Goal: Information Seeking & Learning: Check status

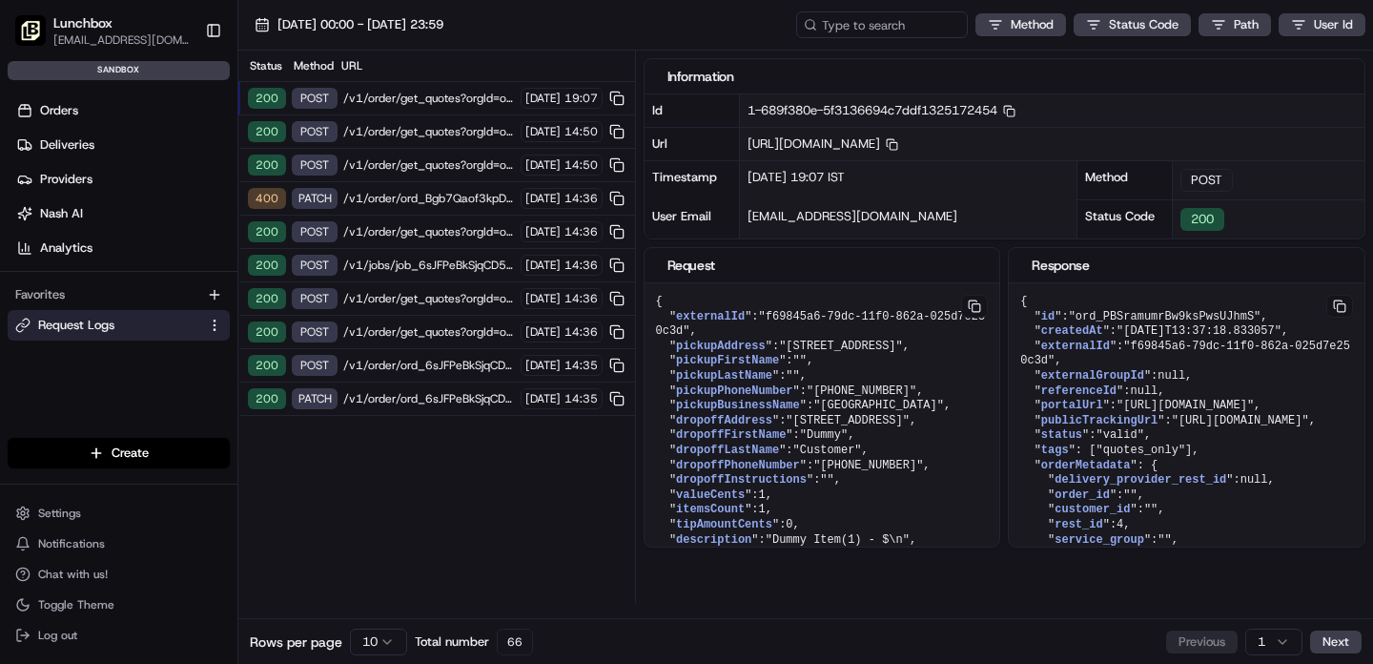
click at [371, 198] on span "/v1/order/ord_Bgb7Qaof3kpDE5mksHp76z?orgId=org_QJrSZK" at bounding box center [429, 198] width 172 height 15
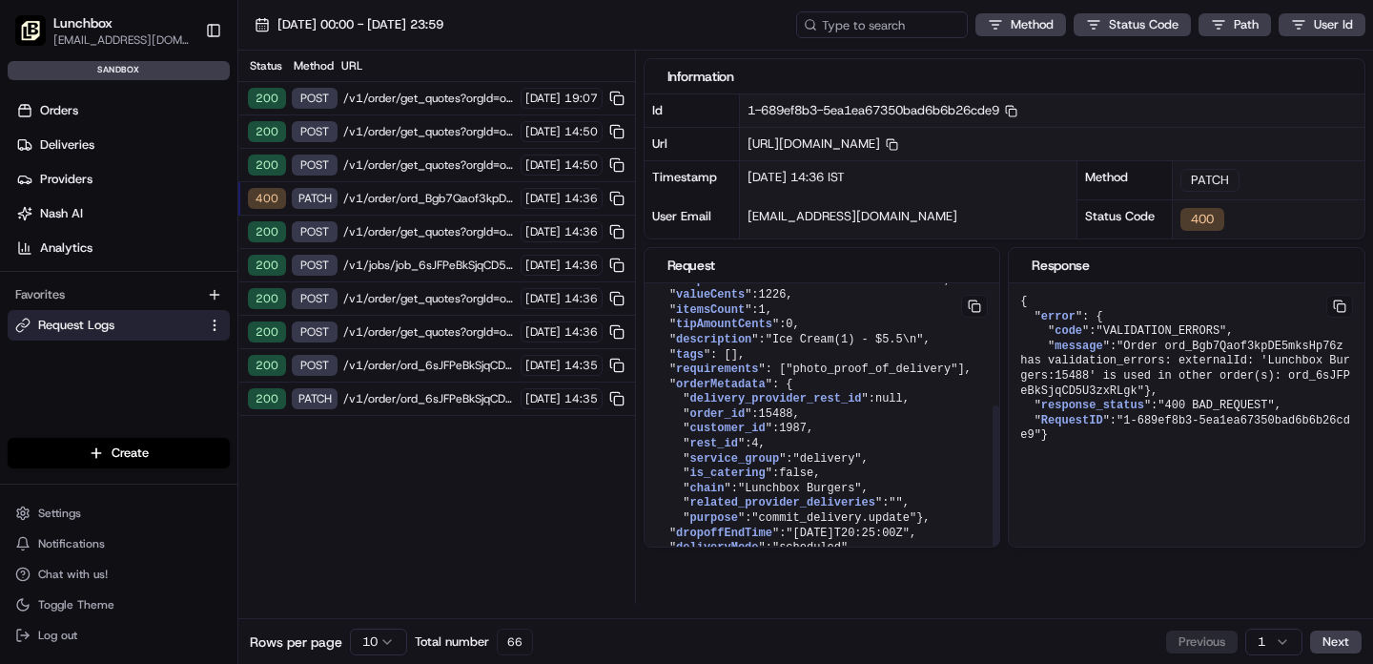
scroll to position [275, 0]
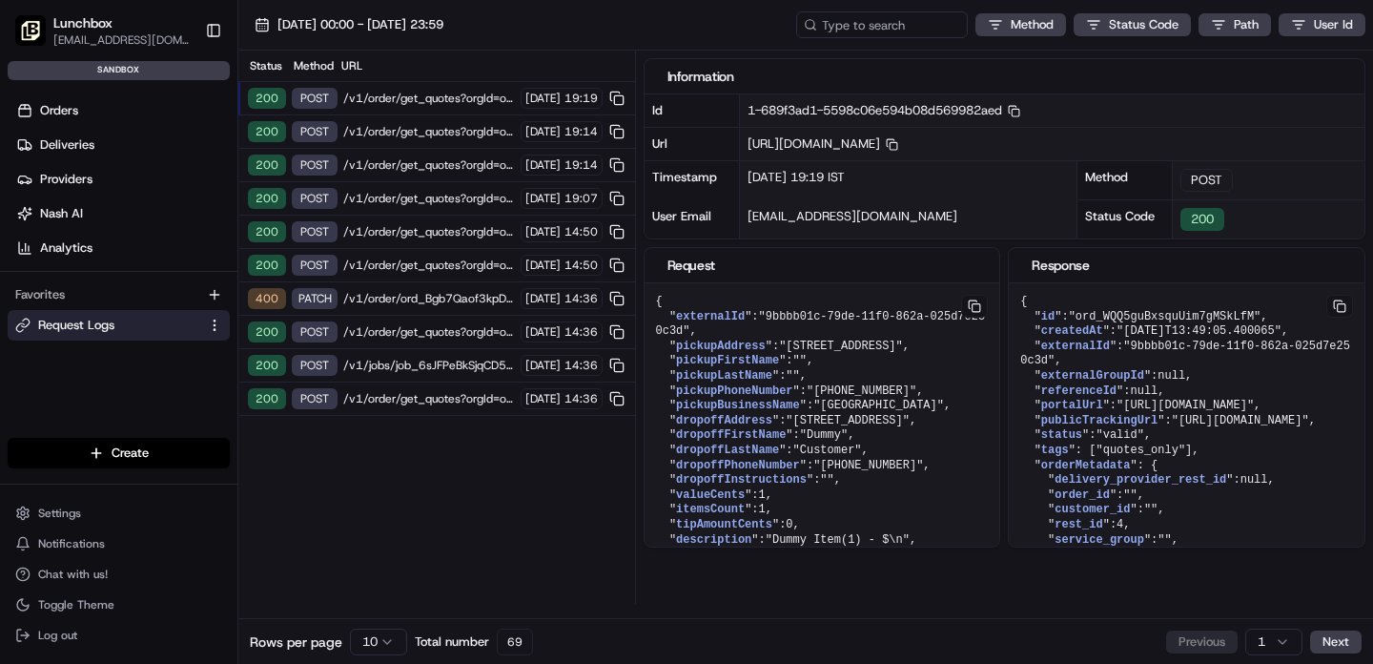
click at [393, 302] on span "/v1/order/ord_Bgb7Qaof3kpDE5mksHp76z?orgId=org_QJrSZK" at bounding box center [429, 298] width 172 height 15
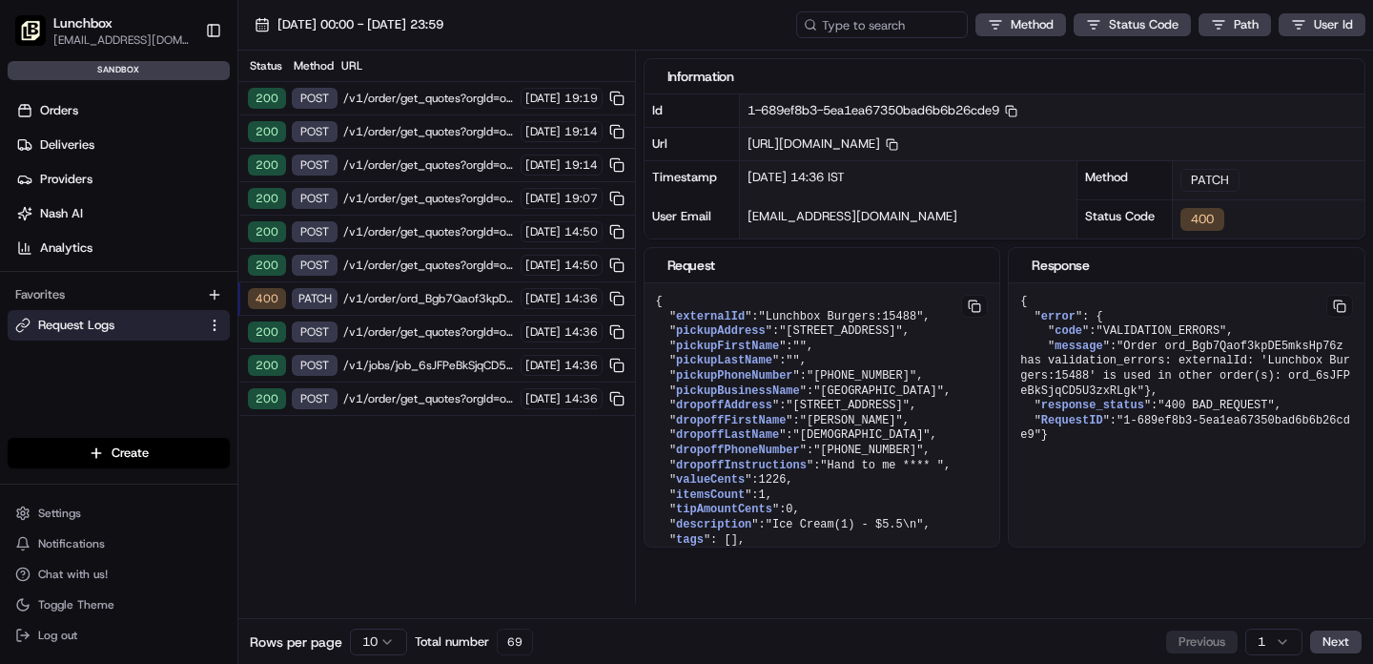
click at [398, 269] on span "/v1/order/get_quotes?orgId=org_QJrSZK" at bounding box center [429, 265] width 172 height 15
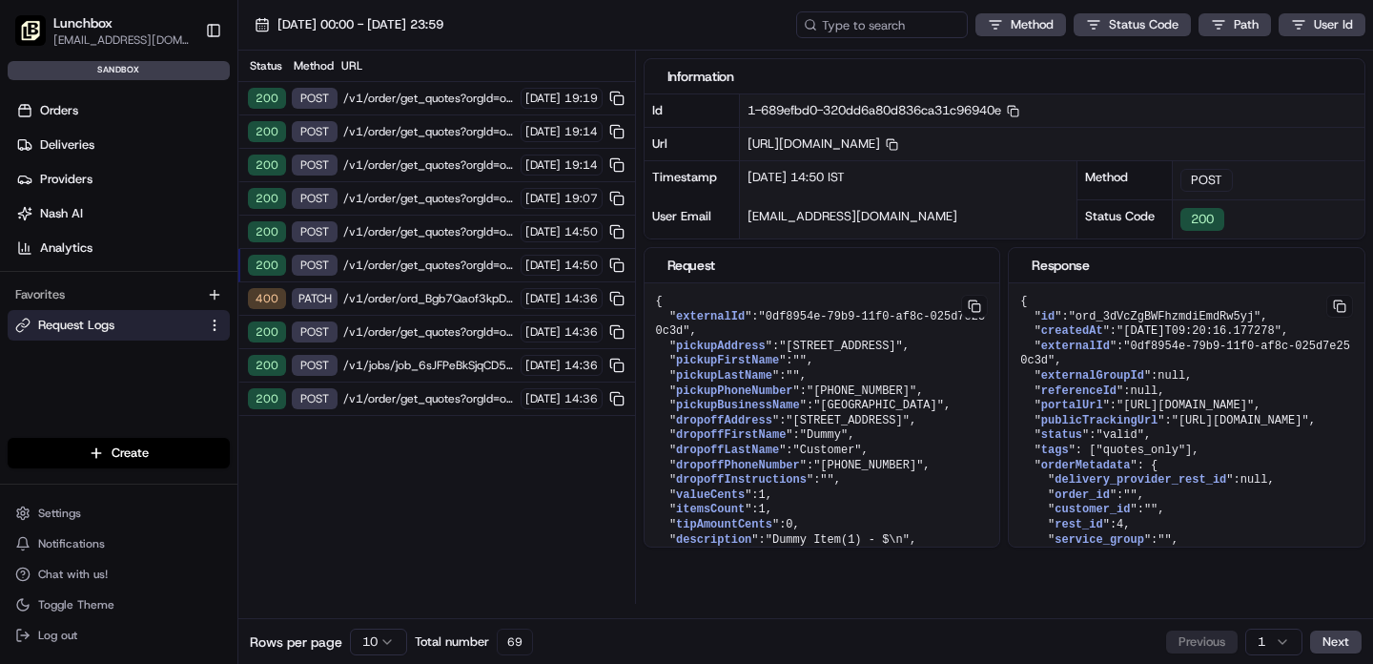
click at [405, 232] on span "/v1/order/get_quotes?orgId=org_QJrSZK" at bounding box center [429, 231] width 172 height 15
click at [408, 205] on span "/v1/order/get_quotes?orgId=org_QJrSZK" at bounding box center [429, 198] width 172 height 15
click at [413, 171] on span "/v1/order/get_quotes?orgId=org_QJrSZK" at bounding box center [429, 164] width 172 height 15
click at [414, 138] on span "/v1/order/get_quotes?orgId=org_QJrSZK" at bounding box center [429, 131] width 172 height 15
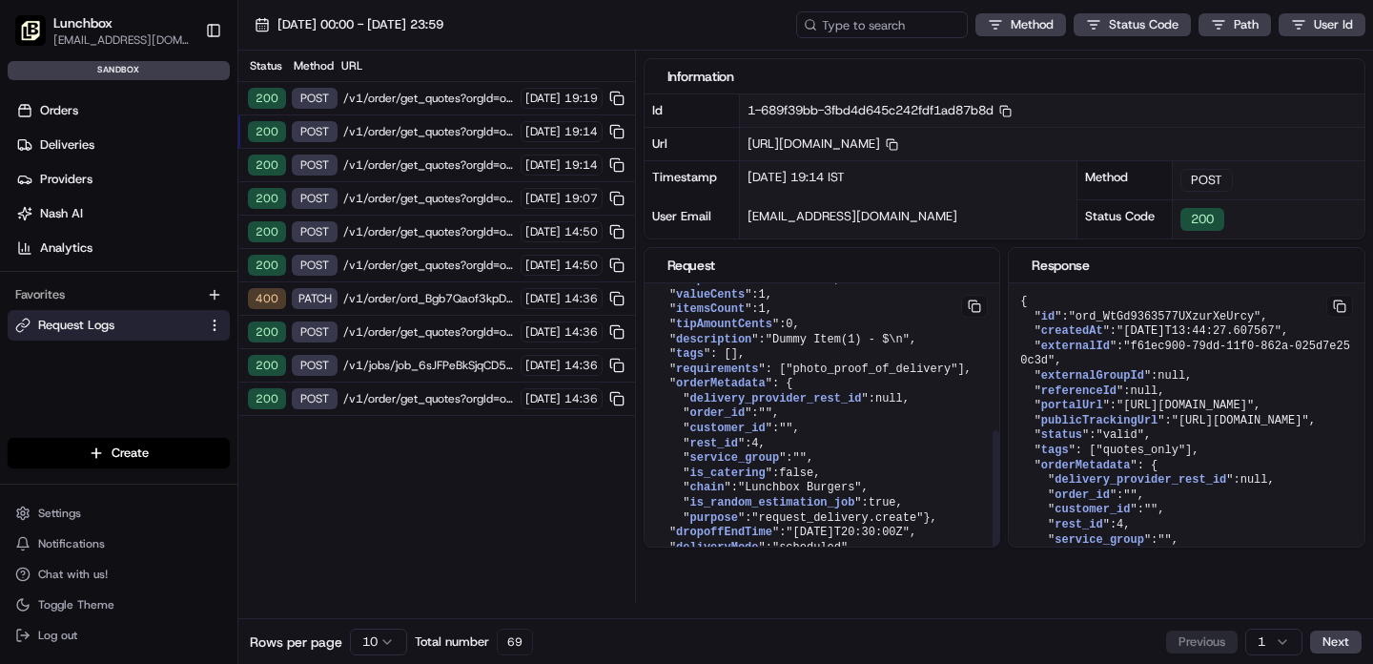
scroll to position [289, 0]
click at [421, 99] on span "/v1/order/get_quotes?orgId=org_QJrSZK" at bounding box center [429, 98] width 172 height 15
click at [419, 133] on span "/v1/order/get_quotes?orgId=org_QJrSZK" at bounding box center [429, 131] width 172 height 15
click at [417, 171] on span "/v1/order/get_quotes?orgId=org_QJrSZK" at bounding box center [429, 164] width 172 height 15
click at [415, 199] on span "/v1/order/get_quotes?orgId=org_QJrSZK" at bounding box center [429, 198] width 172 height 15
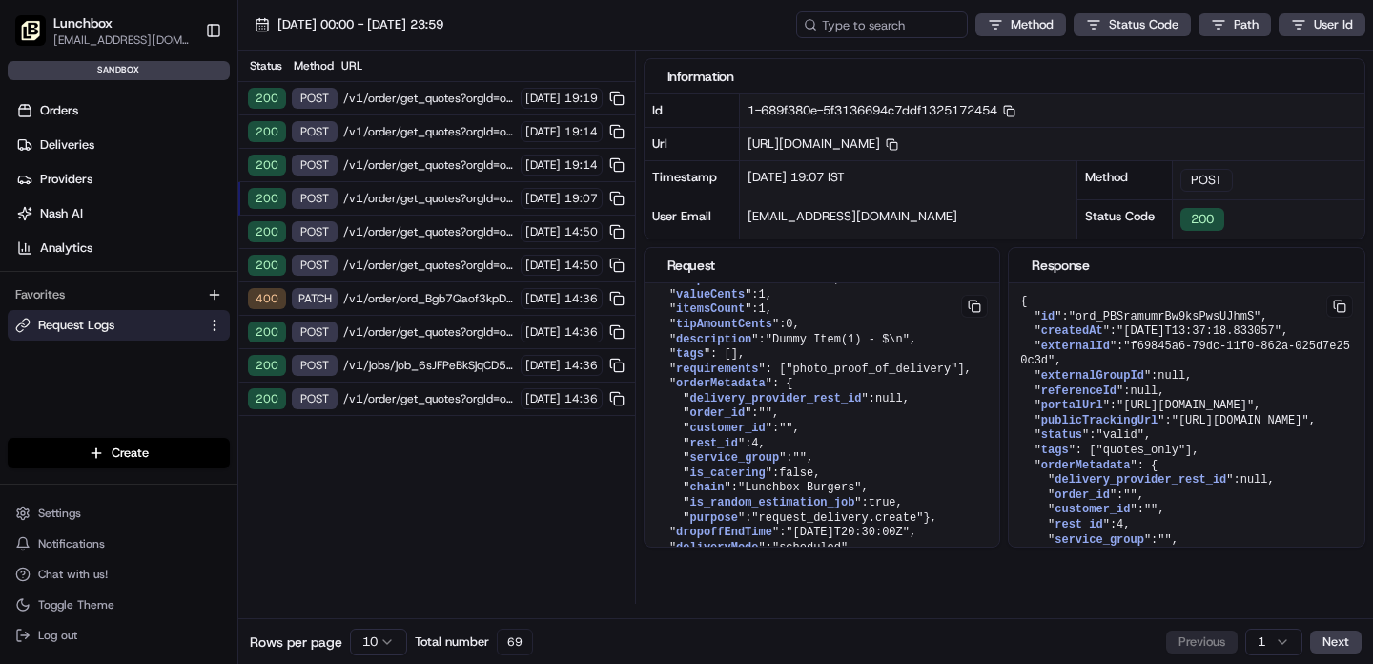
click at [416, 233] on span "/v1/order/get_quotes?orgId=org_QJrSZK" at bounding box center [429, 231] width 172 height 15
click at [416, 261] on span "/v1/order/get_quotes?orgId=org_QJrSZK" at bounding box center [429, 265] width 172 height 15
click at [412, 302] on span "/v1/order/ord_Bgb7Qaof3kpDE5mksHp76z?orgId=org_QJrSZK" at bounding box center [429, 298] width 172 height 15
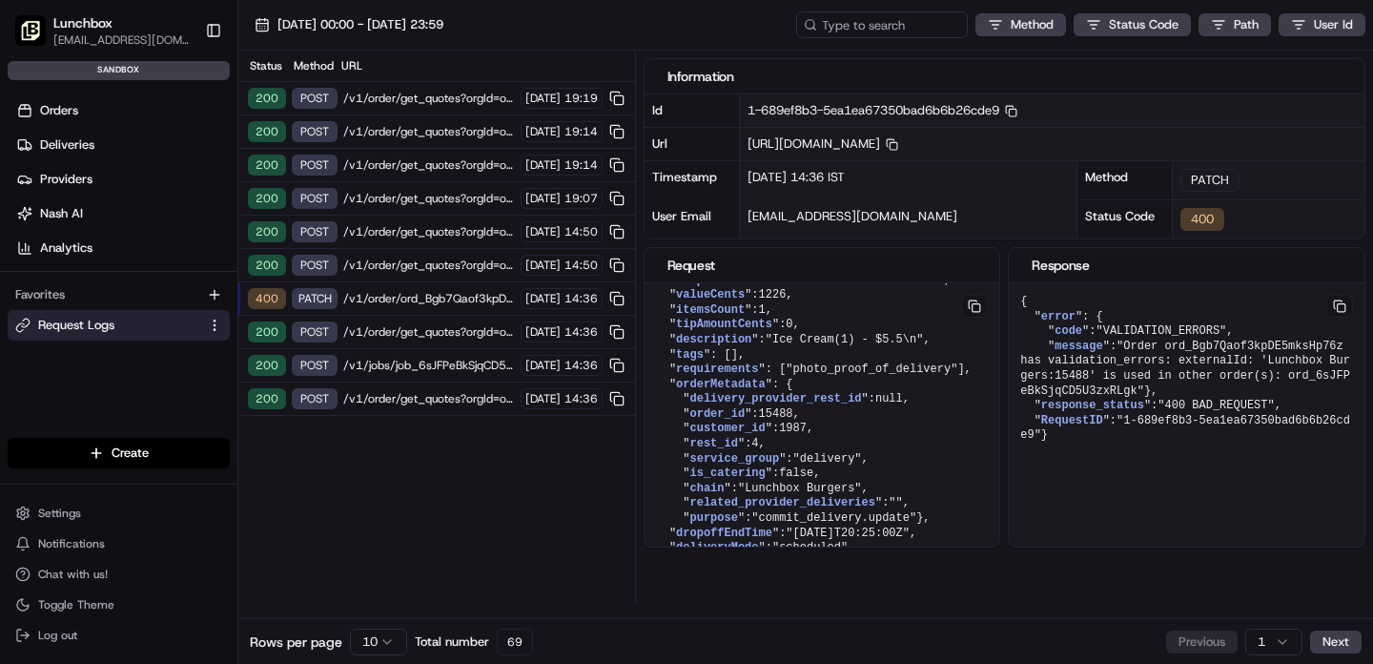
scroll to position [275, 0]
click at [408, 337] on span "/v1/order/get_quotes?orgId=org_QJrSZK" at bounding box center [429, 331] width 172 height 15
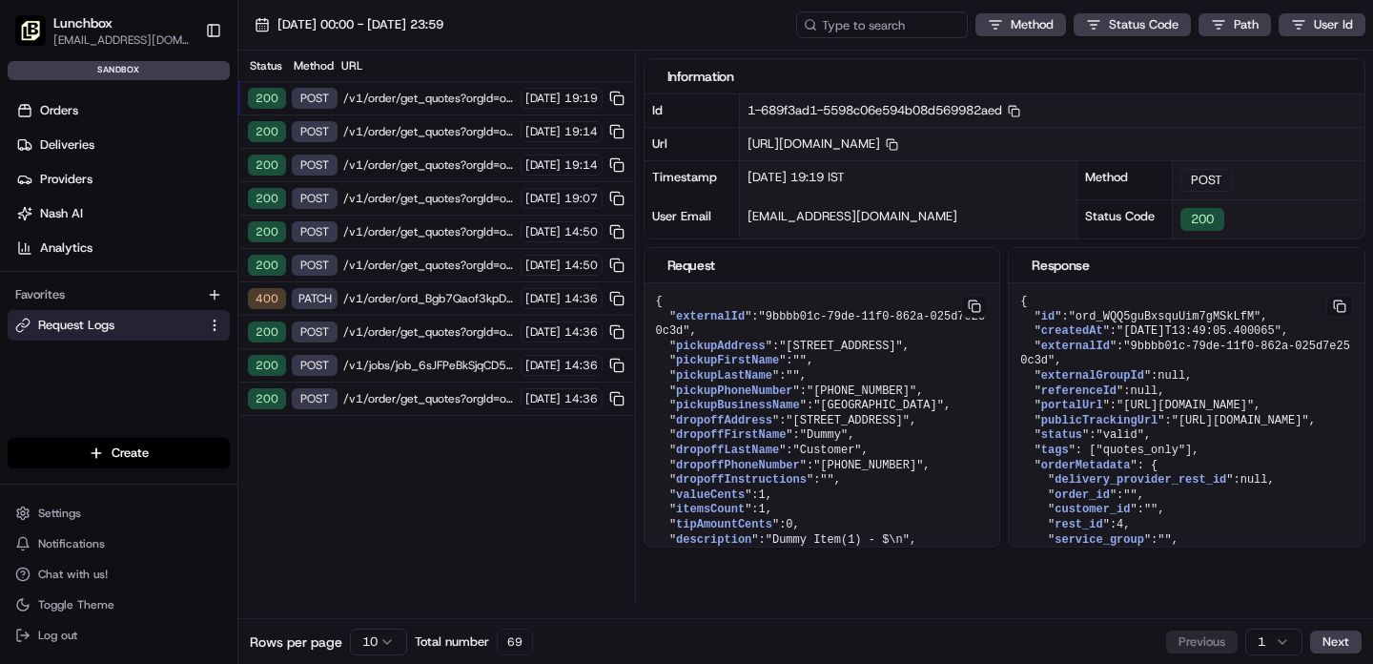
click at [395, 261] on span "/v1/order/get_quotes?orgId=org_QJrSZK" at bounding box center [429, 265] width 172 height 15
click at [408, 97] on span "/v1/order/get_quotes?orgId=org_QJrSZK" at bounding box center [429, 98] width 172 height 15
click at [408, 132] on span "/v1/order/get_quotes?orgId=org_QJrSZK" at bounding box center [429, 131] width 172 height 15
click at [413, 172] on span "/v1/order/get_quotes?orgId=org_QJrSZK" at bounding box center [429, 164] width 172 height 15
click at [412, 191] on span "/v1/order/get_quotes?orgId=org_QJrSZK" at bounding box center [429, 198] width 172 height 15
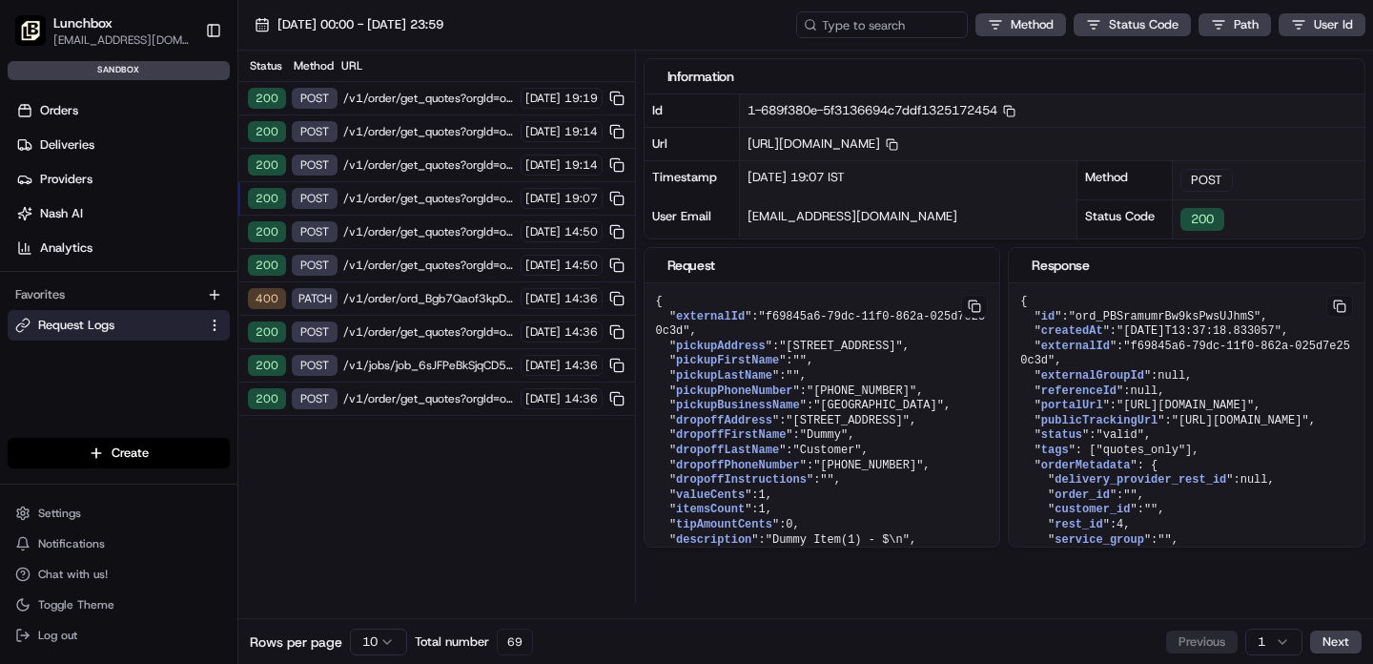
click at [411, 229] on span "/v1/order/get_quotes?orgId=org_QJrSZK" at bounding box center [429, 231] width 172 height 15
click at [411, 269] on span "/v1/order/get_quotes?orgId=org_QJrSZK" at bounding box center [429, 265] width 172 height 15
click at [408, 295] on span "/v1/order/ord_Bgb7Qaof3kpDE5mksHp76z?orgId=org_QJrSZK" at bounding box center [429, 298] width 172 height 15
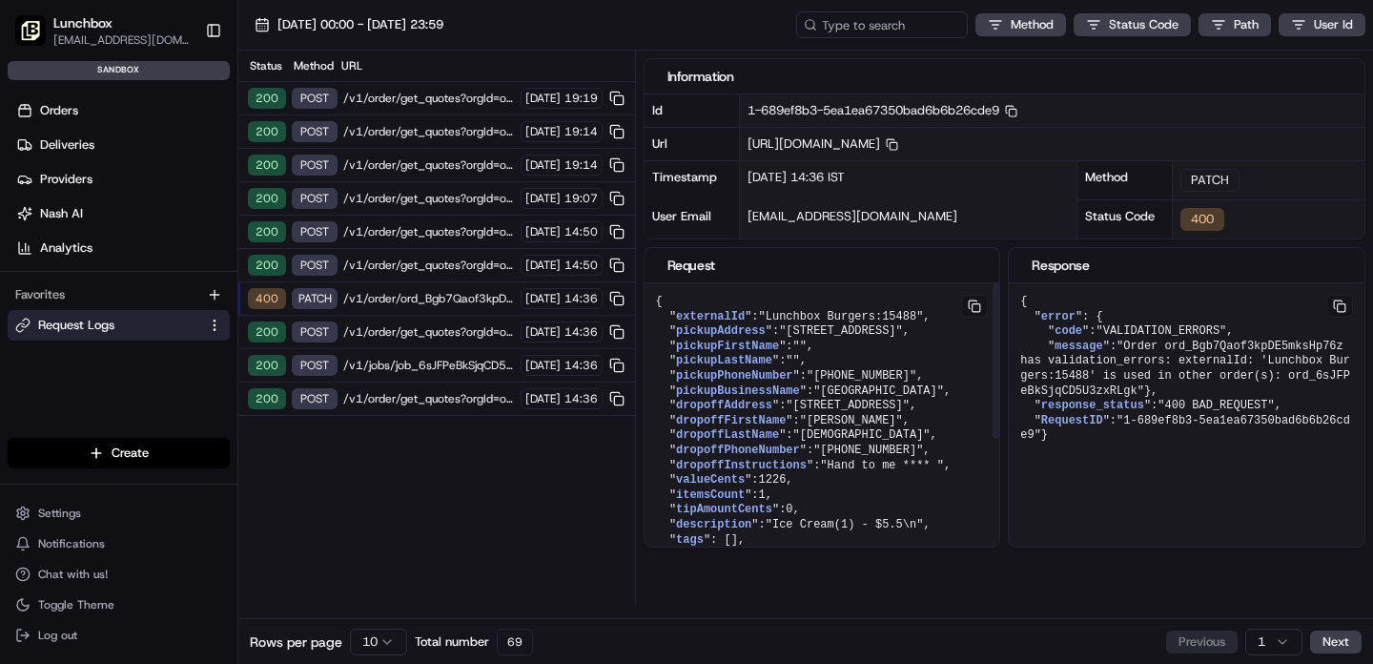
click at [455, 264] on span "/v1/order/get_quotes?orgId=org_QJrSZK" at bounding box center [429, 265] width 172 height 15
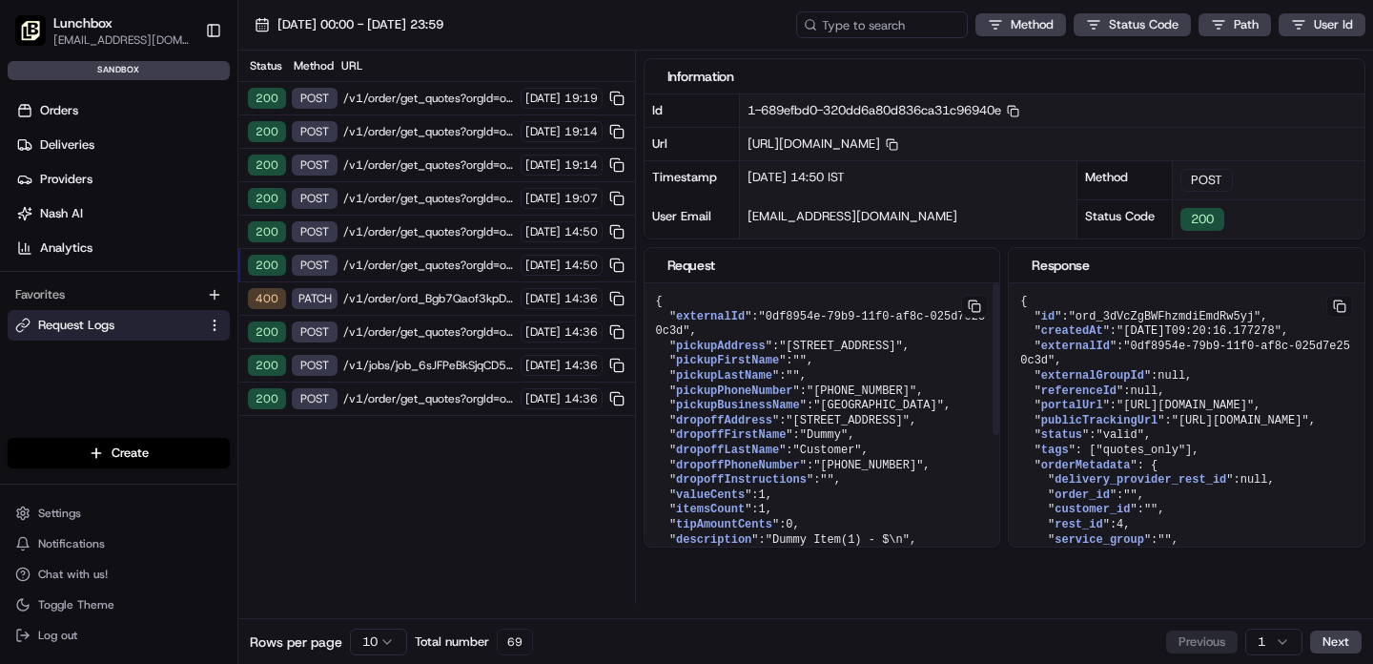
scroll to position [289, 0]
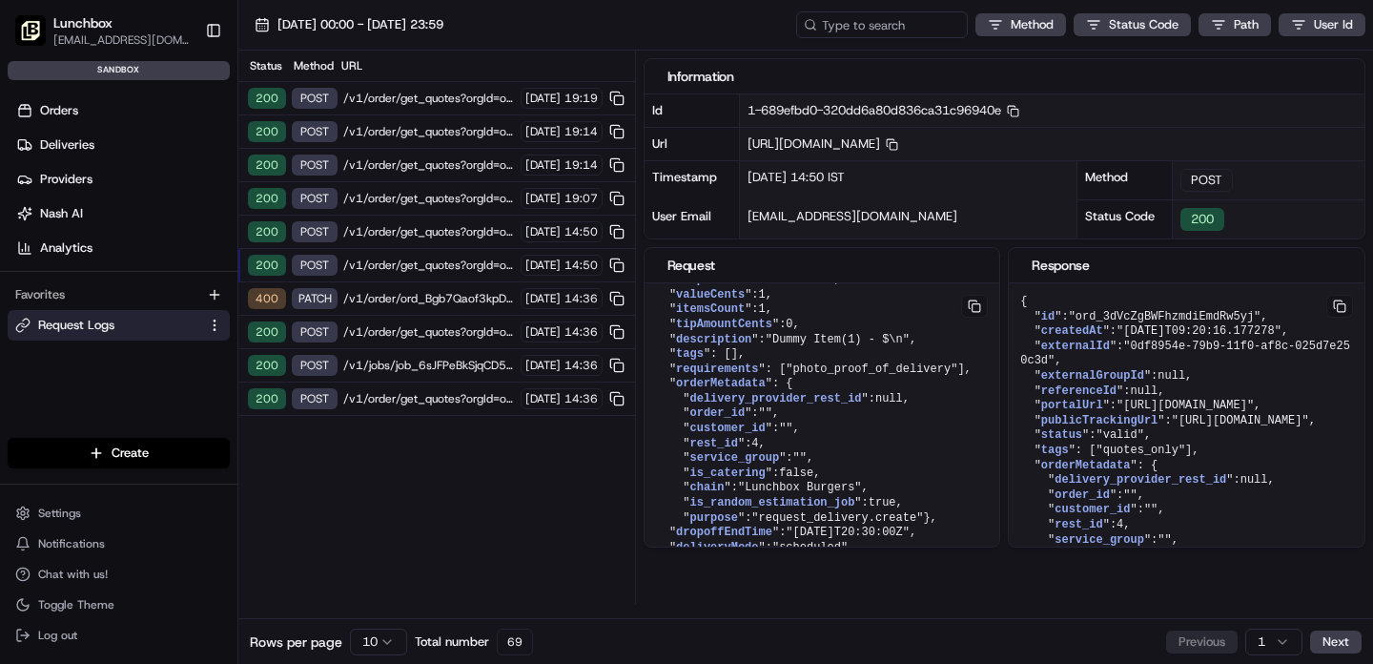
click at [386, 99] on span "/v1/order/get_quotes?orgId=org_QJrSZK" at bounding box center [429, 98] width 172 height 15
click at [394, 120] on div "200 POST /v1/order/get_quotes?orgId=org_QJrSZK 15/08/2025 19:14" at bounding box center [436, 131] width 397 height 33
click at [399, 154] on div "200 POST /v1/order/get_quotes?orgId=org_QJrSZK 15/08/2025 19:14" at bounding box center [436, 165] width 397 height 33
click at [407, 200] on span "/v1/order/get_quotes?orgId=org_QJrSZK" at bounding box center [429, 198] width 172 height 15
click at [407, 237] on span "/v1/order/get_quotes?orgId=org_QJrSZK" at bounding box center [429, 231] width 172 height 15
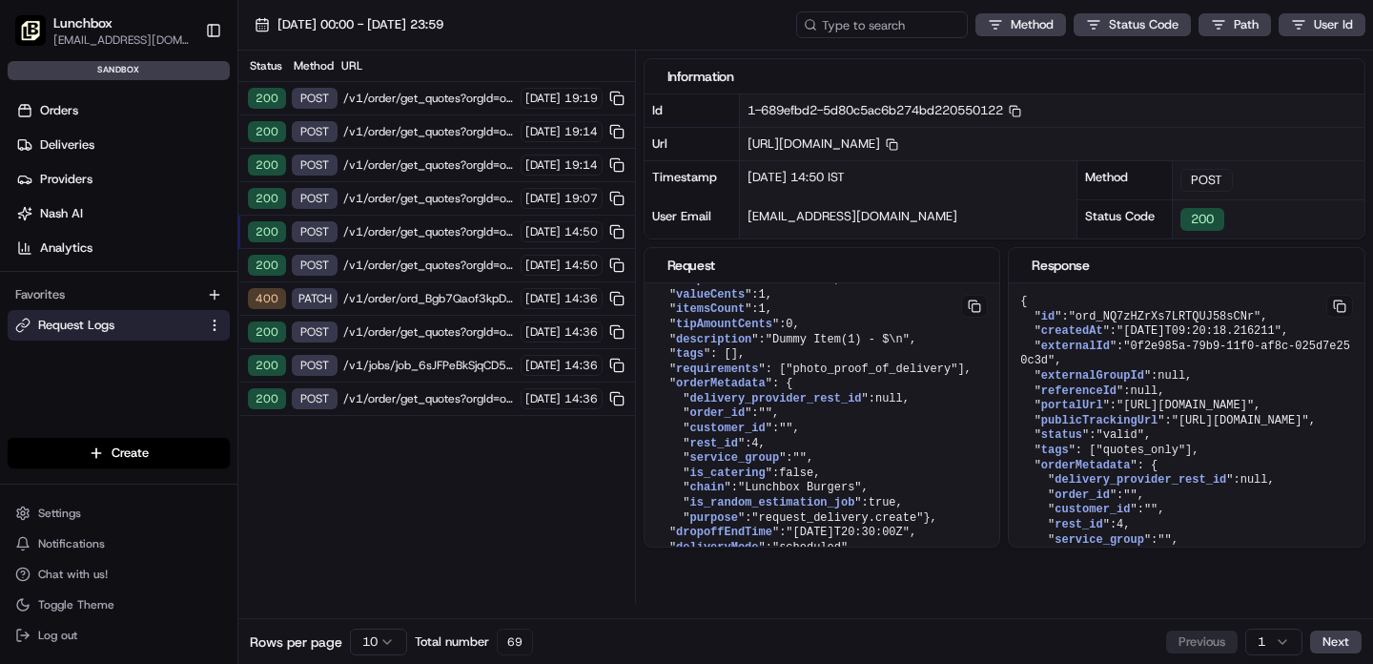
click at [405, 276] on div "200 POST /v1/order/get_quotes?orgId=org_QJrSZK 15/08/2025 14:50" at bounding box center [436, 265] width 397 height 33
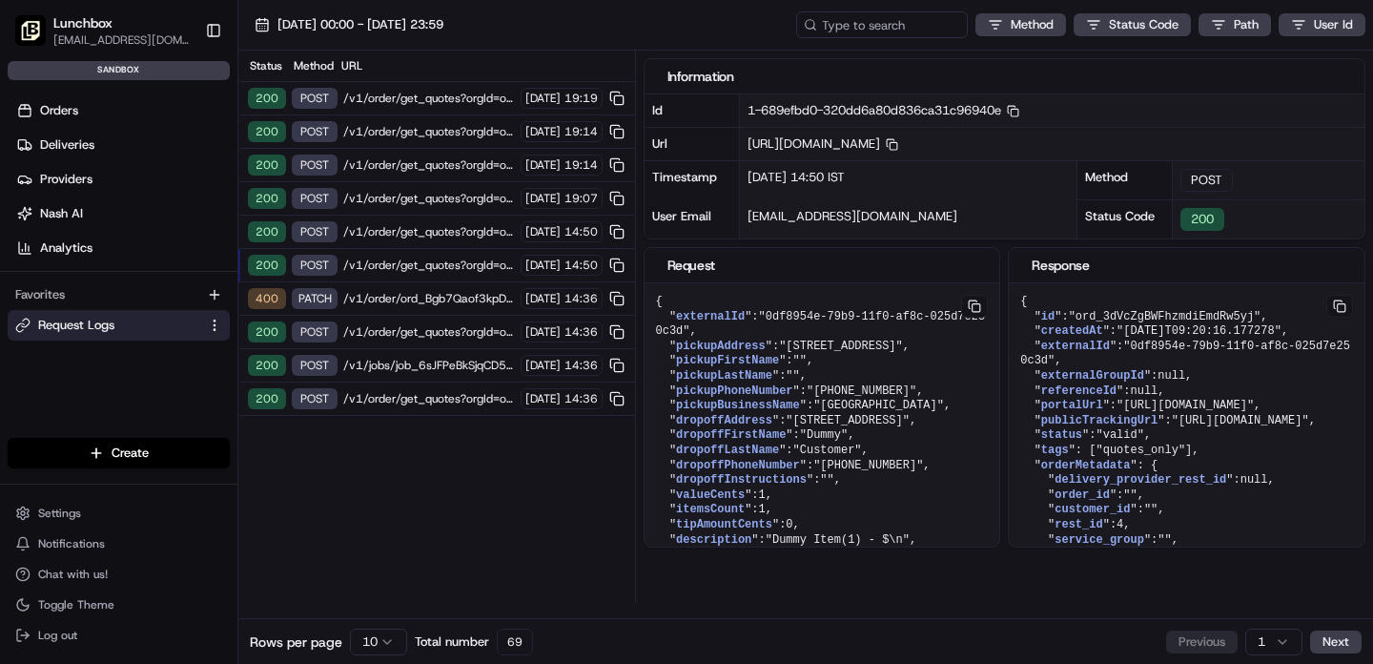
click at [382, 101] on span "/v1/order/get_quotes?orgId=org_QJrSZK" at bounding box center [429, 98] width 172 height 15
click at [380, 266] on span "/v1/order/get_quotes?orgId=org_QJrSZK" at bounding box center [429, 265] width 172 height 15
click at [373, 292] on span "/v1/order/ord_Bgb7Qaof3kpDE5mksHp76z?orgId=org_QJrSZK" at bounding box center [429, 298] width 172 height 15
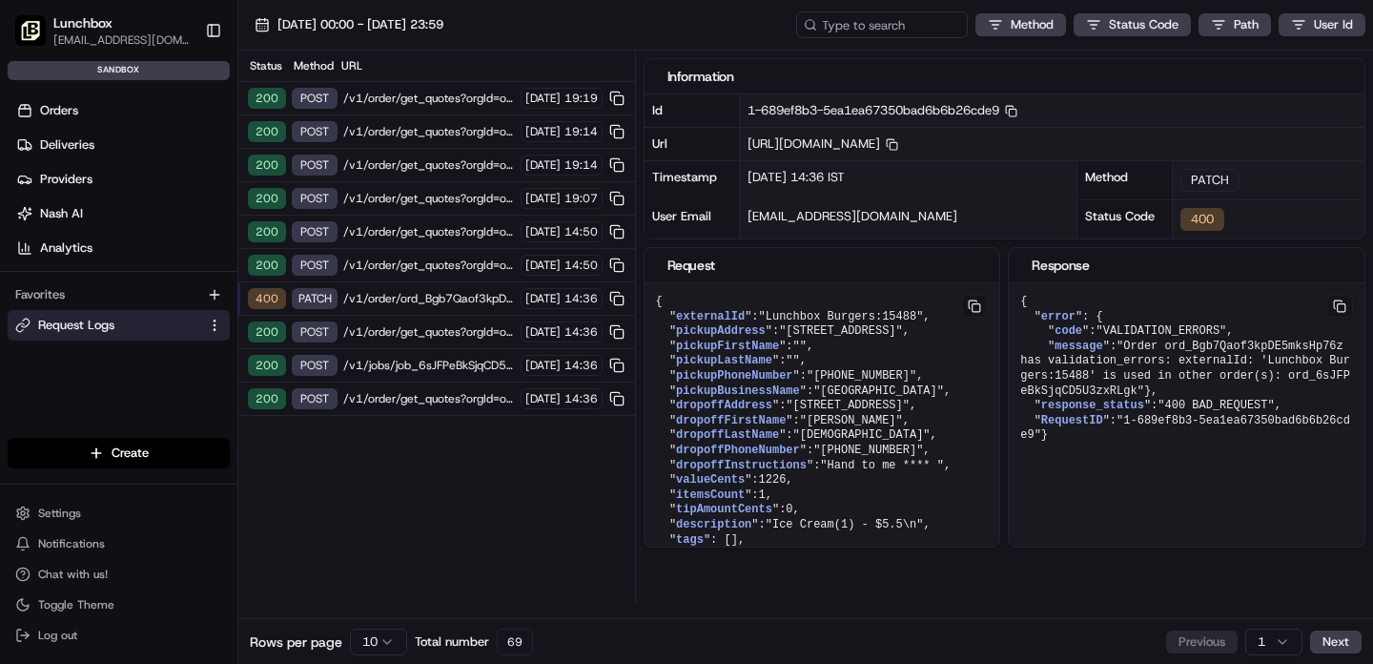
click at [405, 334] on span "/v1/order/get_quotes?orgId=org_QJrSZK" at bounding box center [429, 331] width 172 height 15
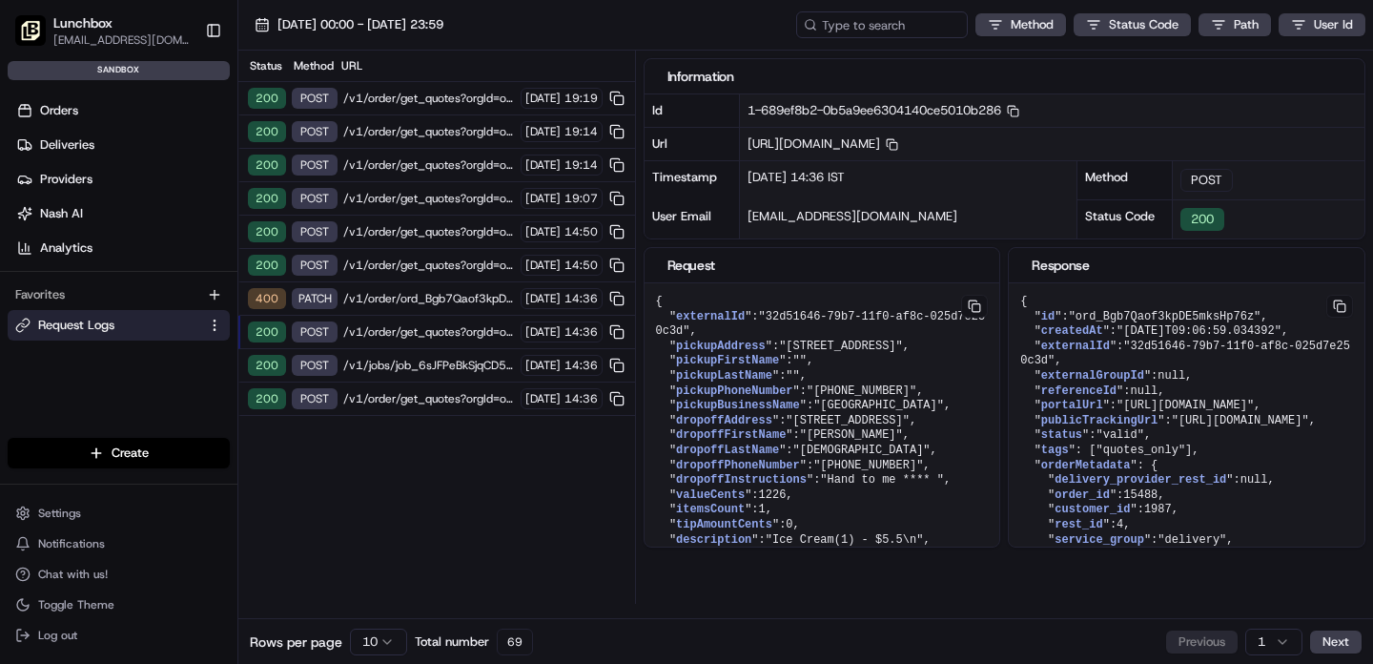
click at [417, 267] on span "/v1/order/get_quotes?orgId=org_QJrSZK" at bounding box center [429, 265] width 172 height 15
click at [430, 237] on span "/v1/order/get_quotes?orgId=org_QJrSZK" at bounding box center [429, 231] width 172 height 15
click at [430, 197] on span "/v1/order/get_quotes?orgId=org_QJrSZK" at bounding box center [429, 198] width 172 height 15
click at [430, 174] on div "200 POST /v1/order/get_quotes?orgId=org_QJrSZK 15/08/2025 19:14" at bounding box center [436, 165] width 397 height 33
click at [433, 127] on span "/v1/order/get_quotes?orgId=org_QJrSZK" at bounding box center [429, 131] width 172 height 15
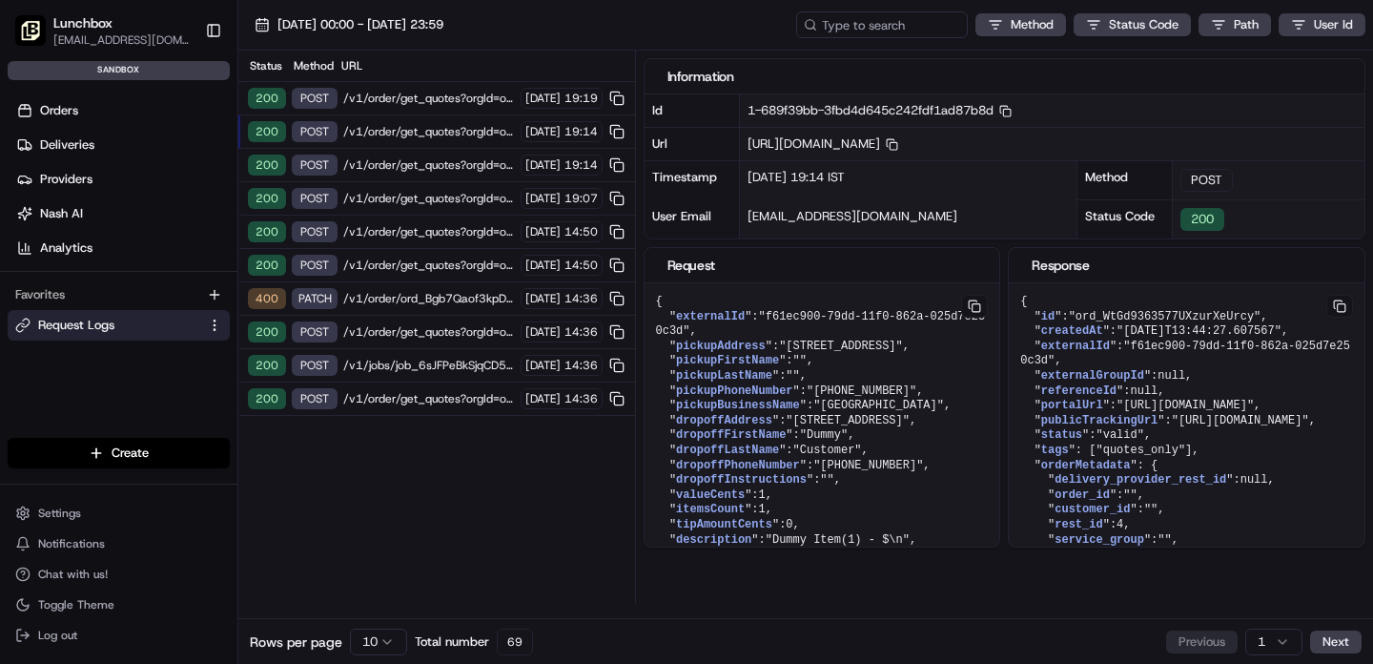
click at [432, 106] on div "200 POST /v1/order/get_quotes?orgId=org_QJrSZK 15/08/2025 19:19" at bounding box center [436, 98] width 397 height 33
click at [415, 292] on span "/v1/order/ord_Bgb7Qaof3kpDE5mksHp76z?orgId=org_QJrSZK" at bounding box center [429, 298] width 172 height 15
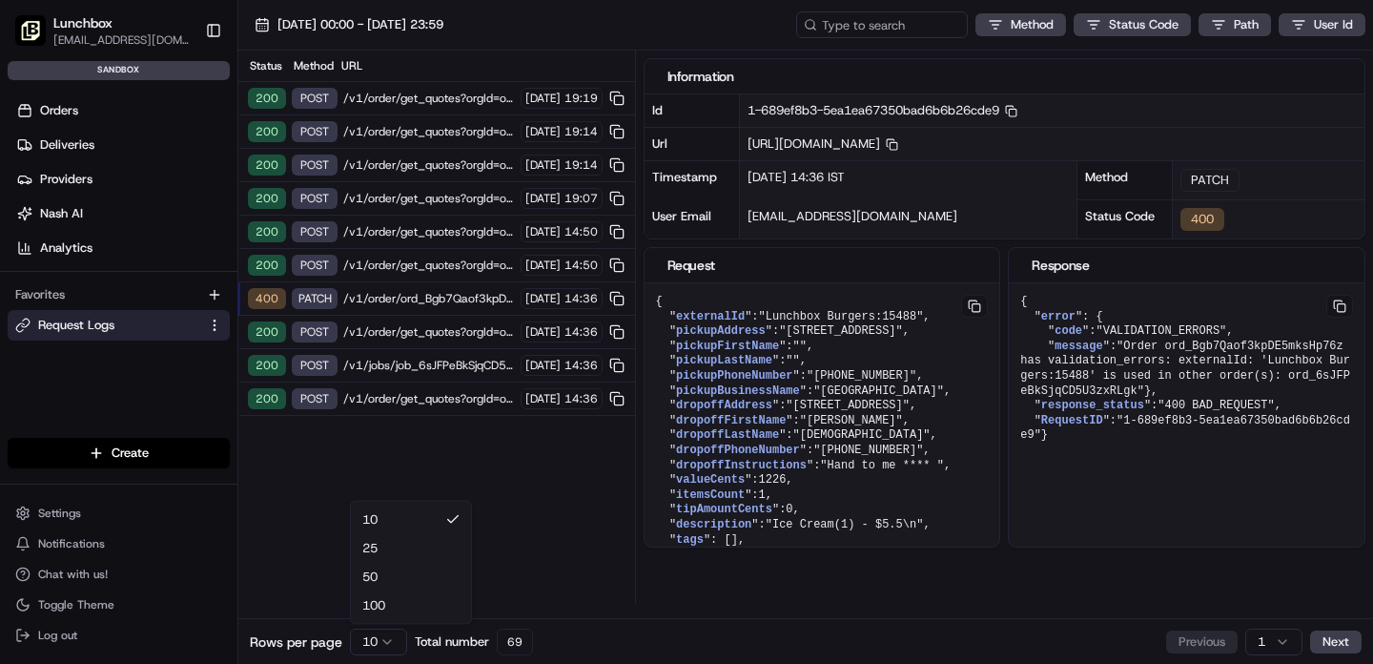
click at [378, 636] on html "Lunchbox gsaha@lunchbox.io Toggle Sidebar sandbox Orders Deliveries Providers N…" at bounding box center [686, 332] width 1373 height 664
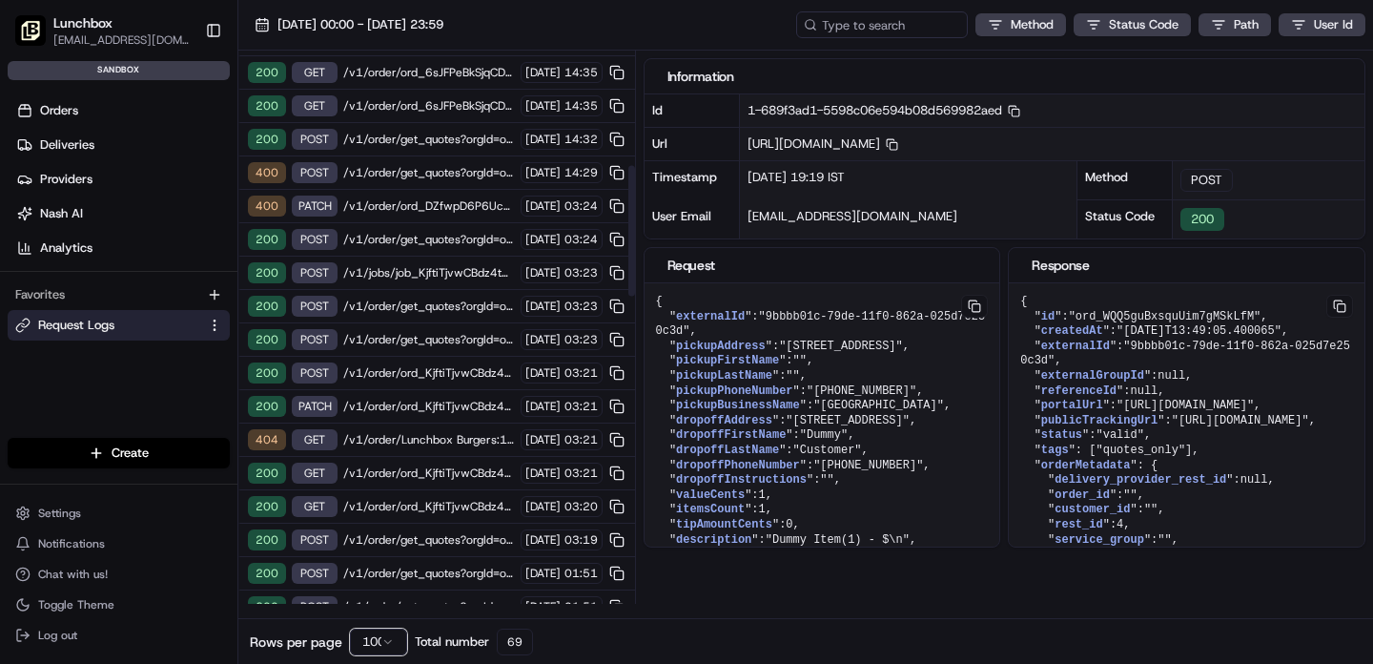
scroll to position [474, 0]
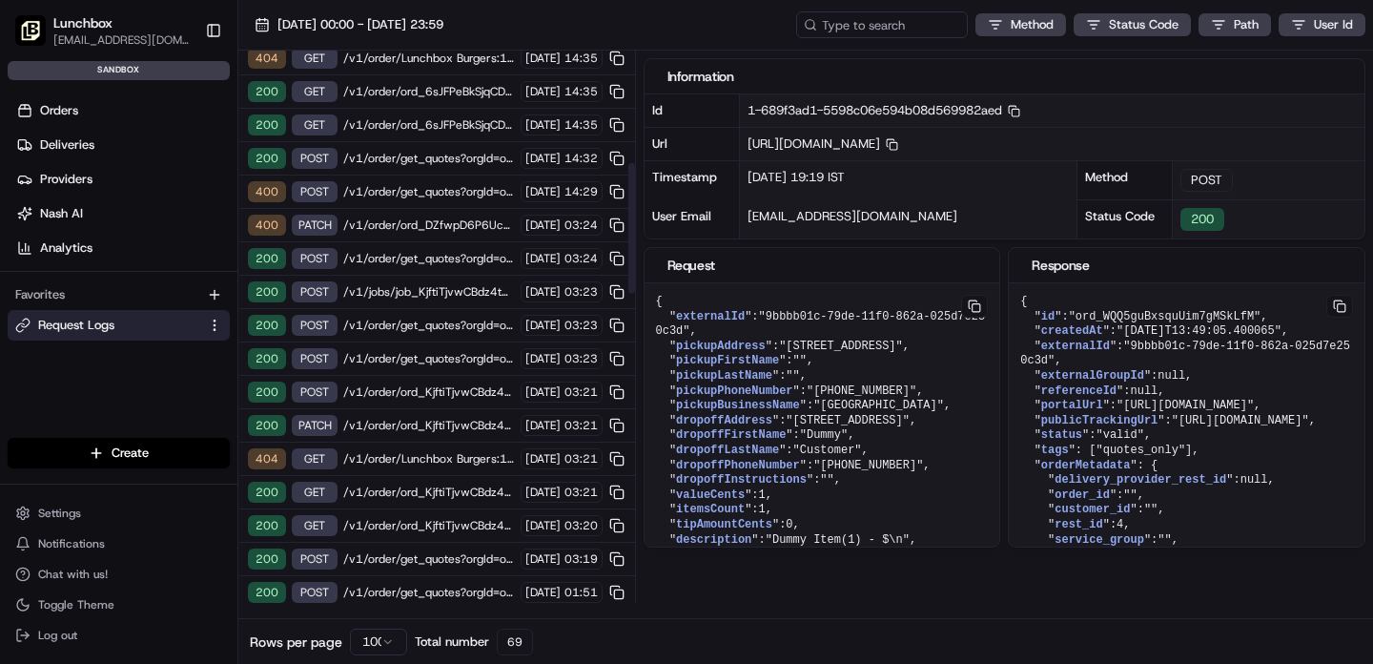
click at [421, 193] on span "/v1/order/get_quotes?orgId=org_QJrSZK" at bounding box center [429, 191] width 172 height 15
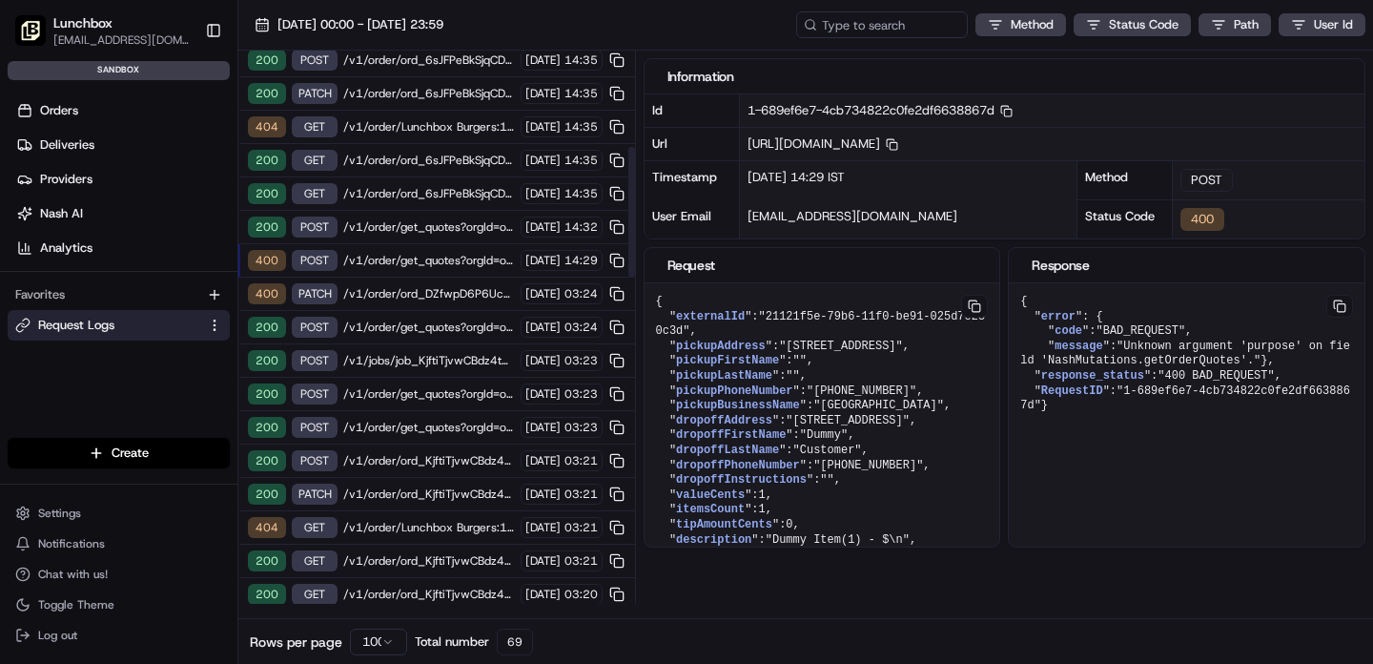
scroll to position [386, 0]
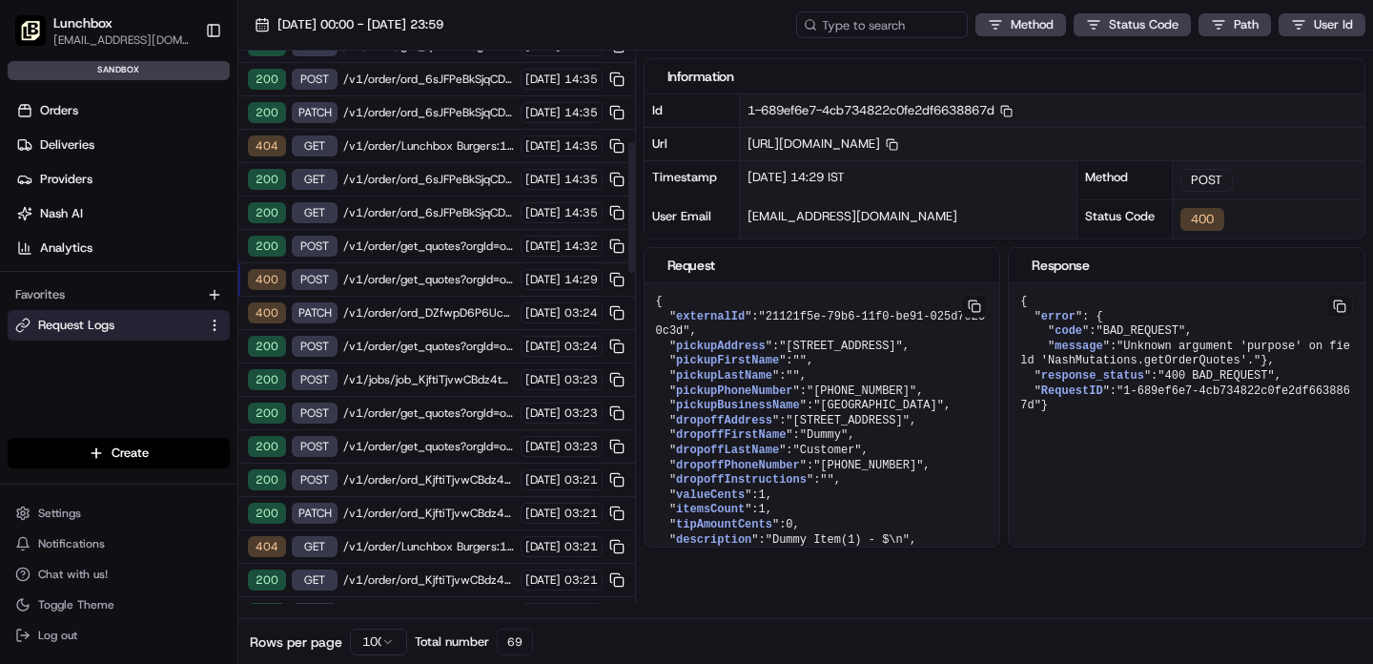
click at [422, 146] on span "/v1/order/Lunchbox Burgers:15488?orgId=org_QJrSZK" at bounding box center [429, 145] width 172 height 15
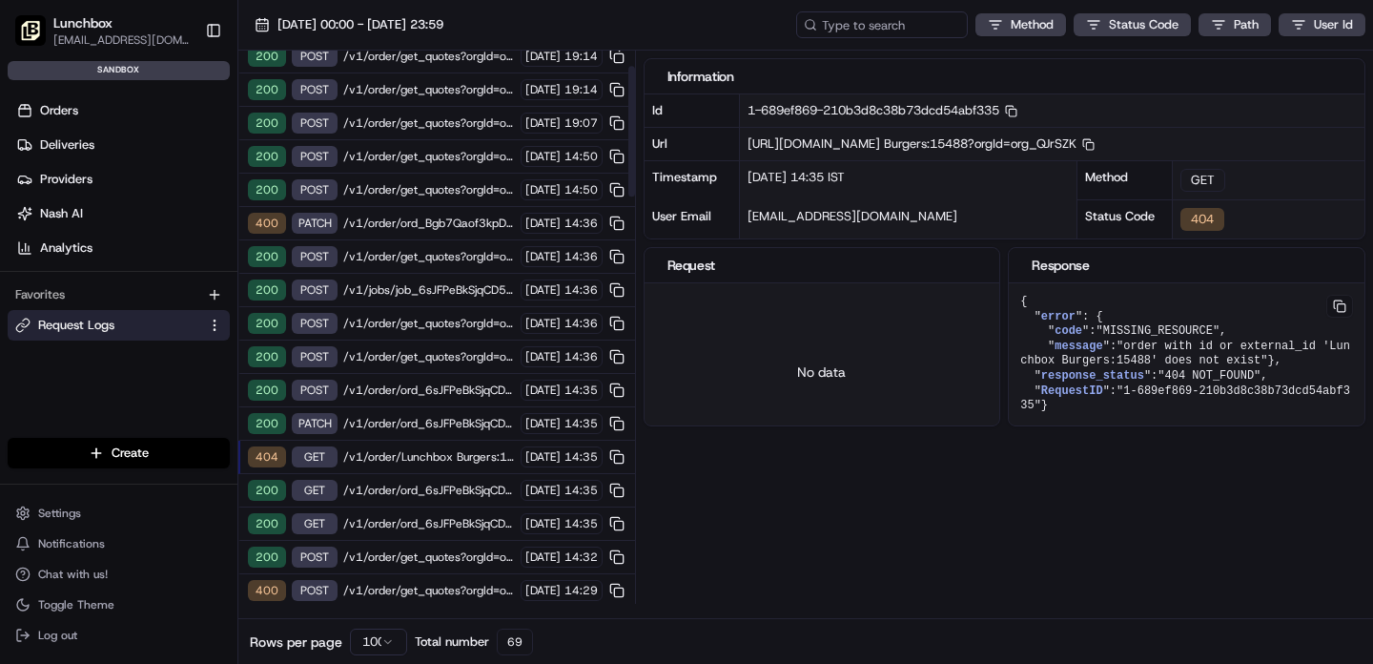
scroll to position [0, 0]
